Goal: Task Accomplishment & Management: Manage account settings

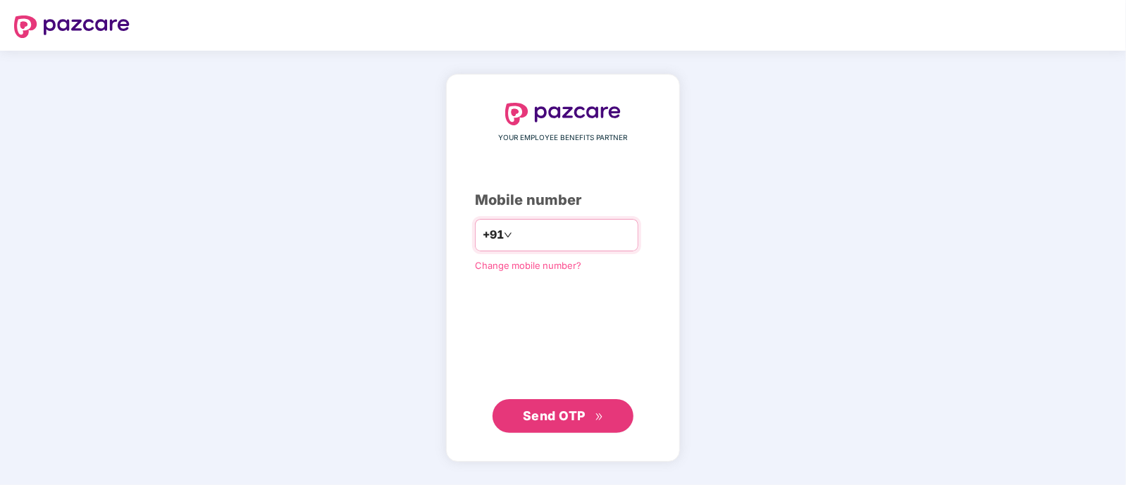
click at [601, 229] on input "number" at bounding box center [573, 235] width 116 height 23
click at [569, 234] on input "number" at bounding box center [573, 235] width 116 height 23
click at [568, 230] on input "number" at bounding box center [573, 235] width 116 height 23
drag, startPoint x: 817, startPoint y: 252, endPoint x: 769, endPoint y: 279, distance: 54.9
click at [818, 253] on div "YOUR EMPLOYEE BENEFITS PARTNER Mobile number +91 Change mobile number? Send OTP" at bounding box center [563, 268] width 1126 height 435
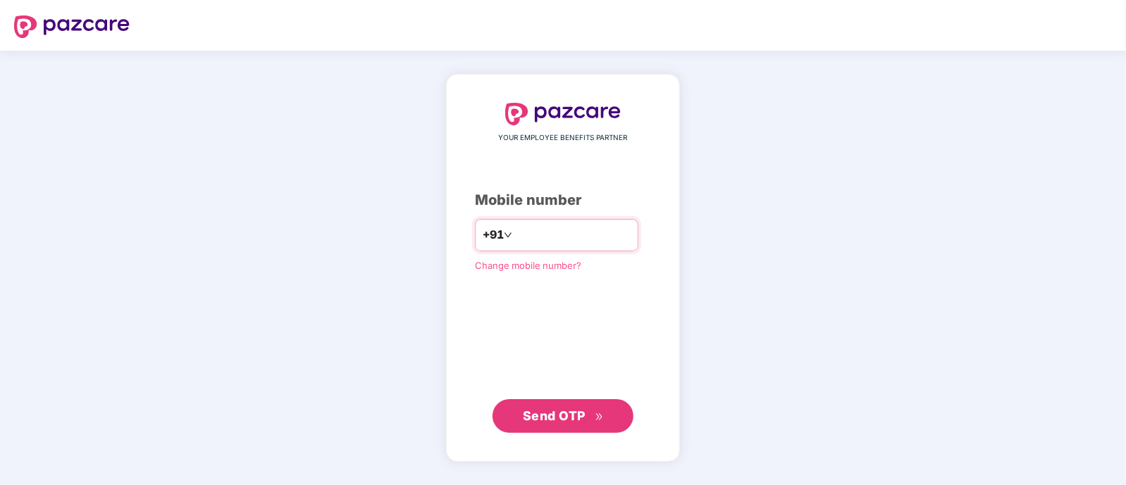
click at [582, 236] on input "number" at bounding box center [573, 235] width 116 height 23
type input "**********"
click at [608, 410] on button "Send OTP" at bounding box center [562, 416] width 141 height 34
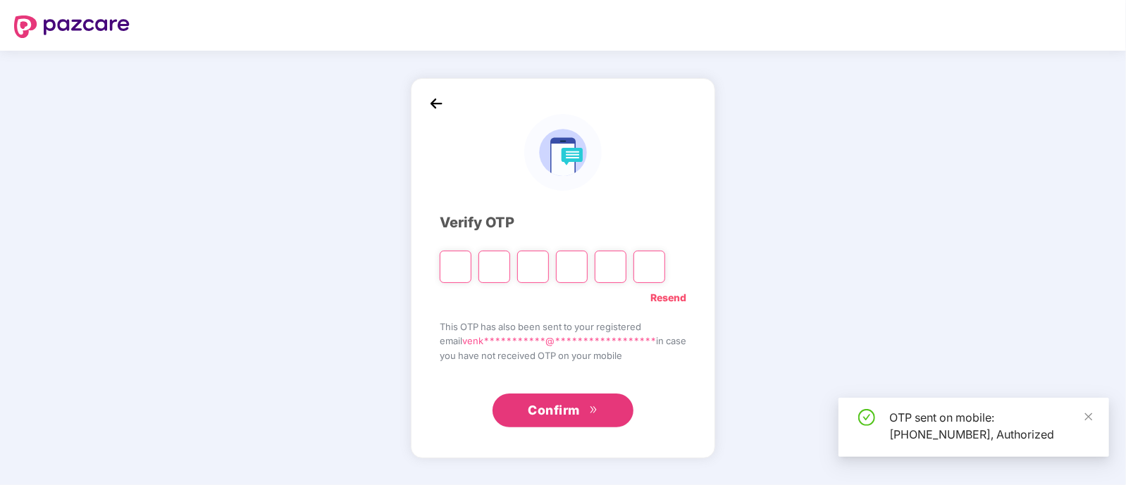
click at [450, 263] on input "Please enter verification code. Digit 1" at bounding box center [456, 267] width 32 height 32
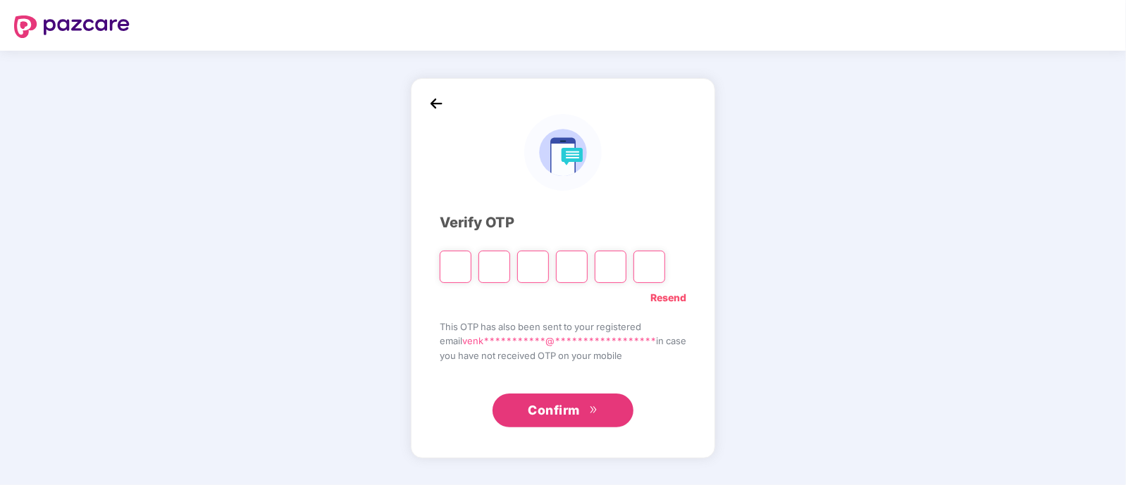
type input "*"
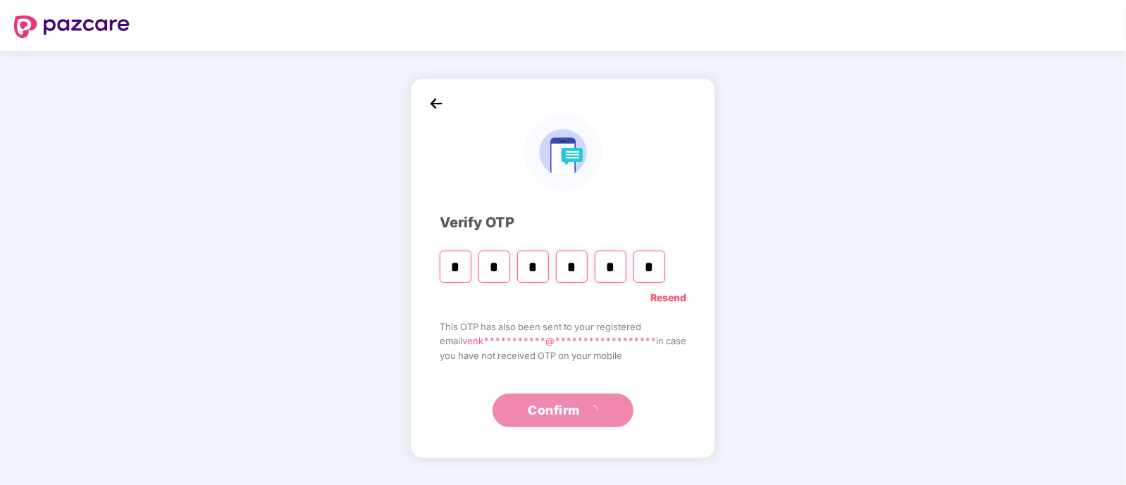
type input "*"
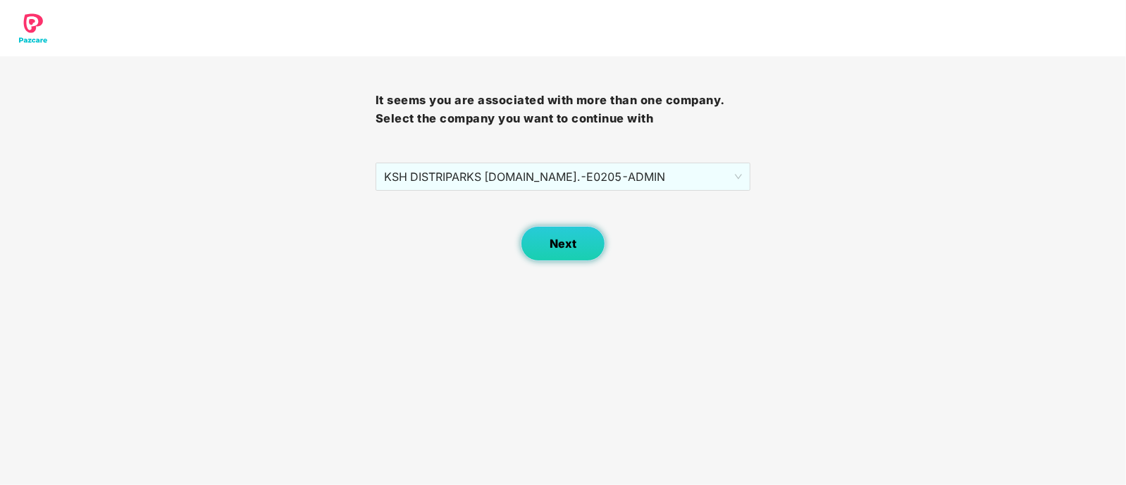
click at [573, 241] on span "Next" at bounding box center [562, 243] width 27 height 13
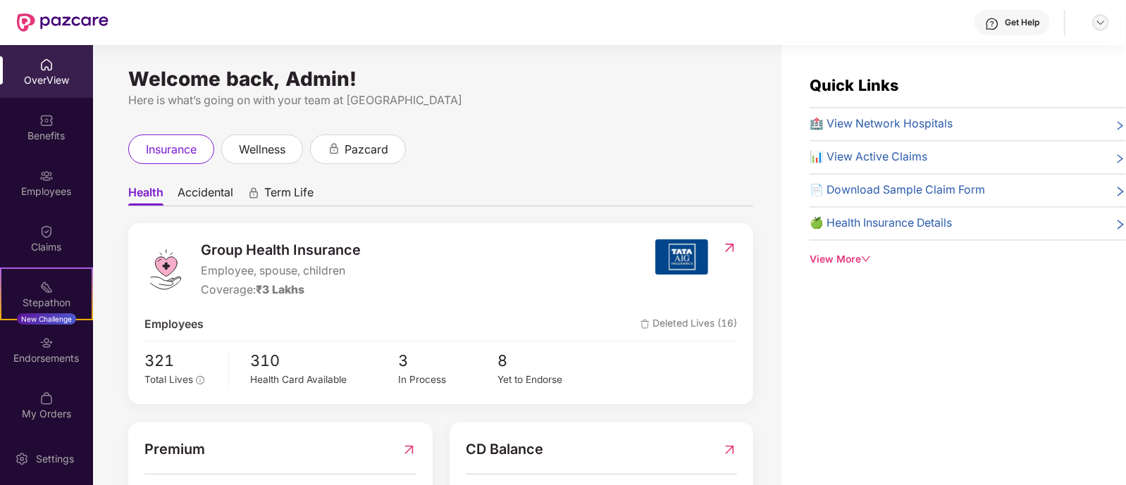
click at [1102, 20] on img at bounding box center [1100, 22] width 11 height 11
click at [1032, 46] on div "Switch to User view" at bounding box center [1033, 55] width 183 height 27
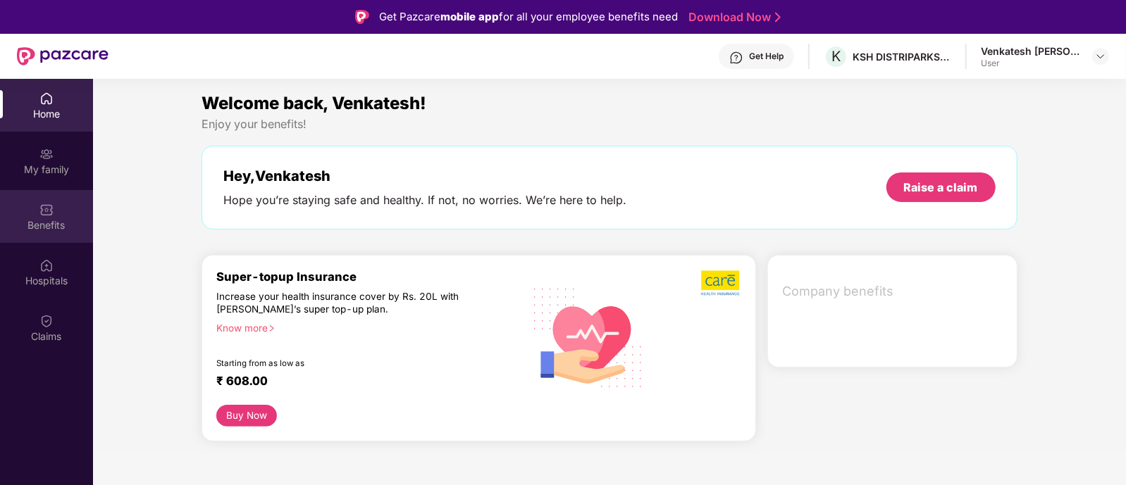
click at [51, 234] on div "Benefits" at bounding box center [46, 216] width 93 height 53
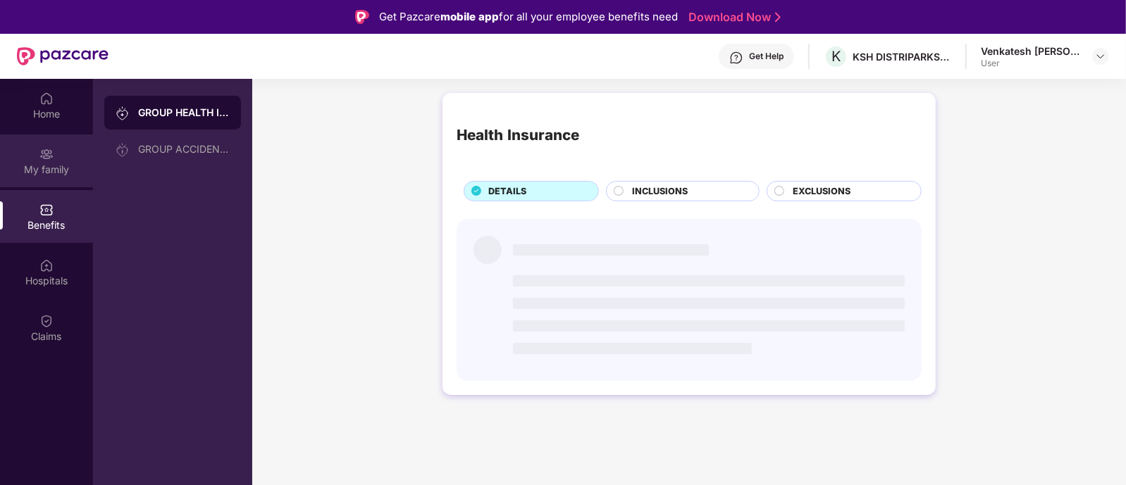
click at [38, 171] on div "My family" at bounding box center [46, 170] width 93 height 14
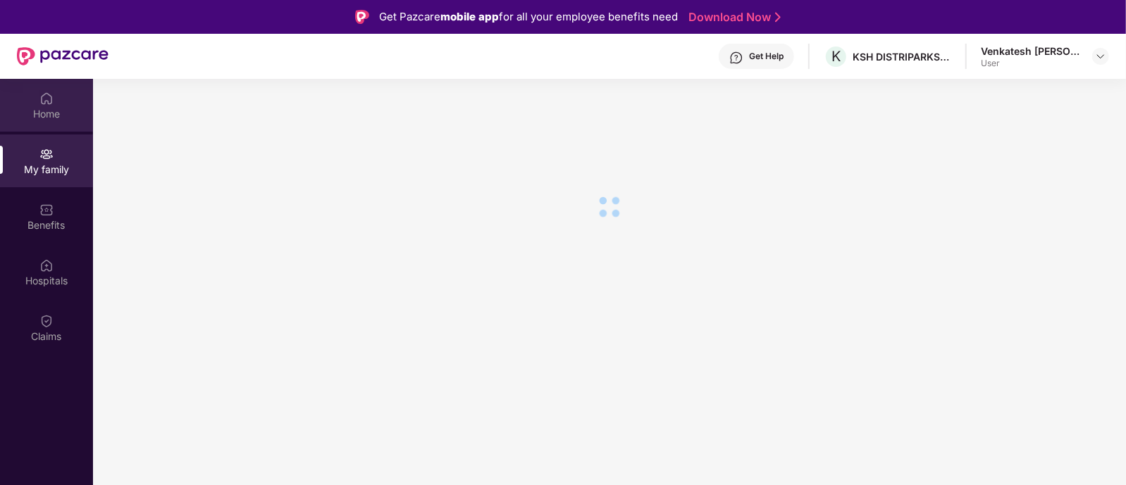
click at [46, 104] on img at bounding box center [46, 99] width 14 height 14
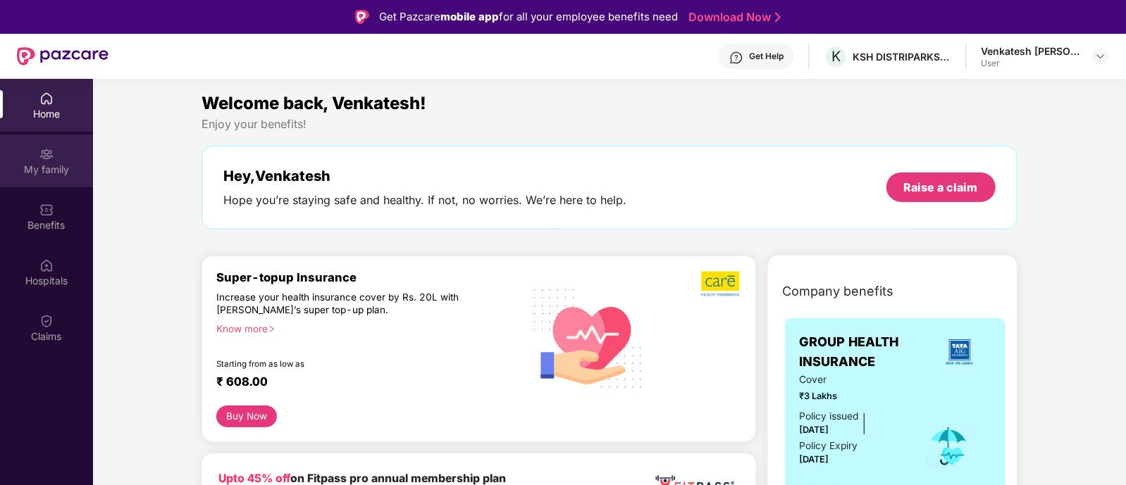
click at [46, 168] on div "My family" at bounding box center [46, 170] width 93 height 14
